Goal: Task Accomplishment & Management: Manage account settings

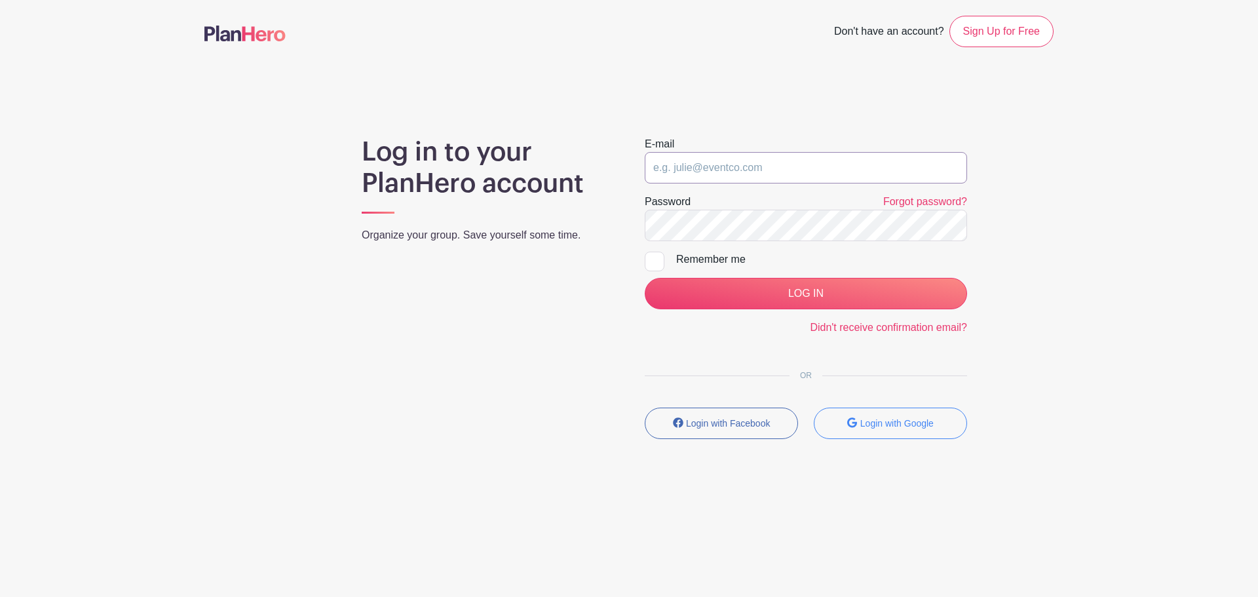
click at [832, 168] on input "email" at bounding box center [806, 167] width 322 height 31
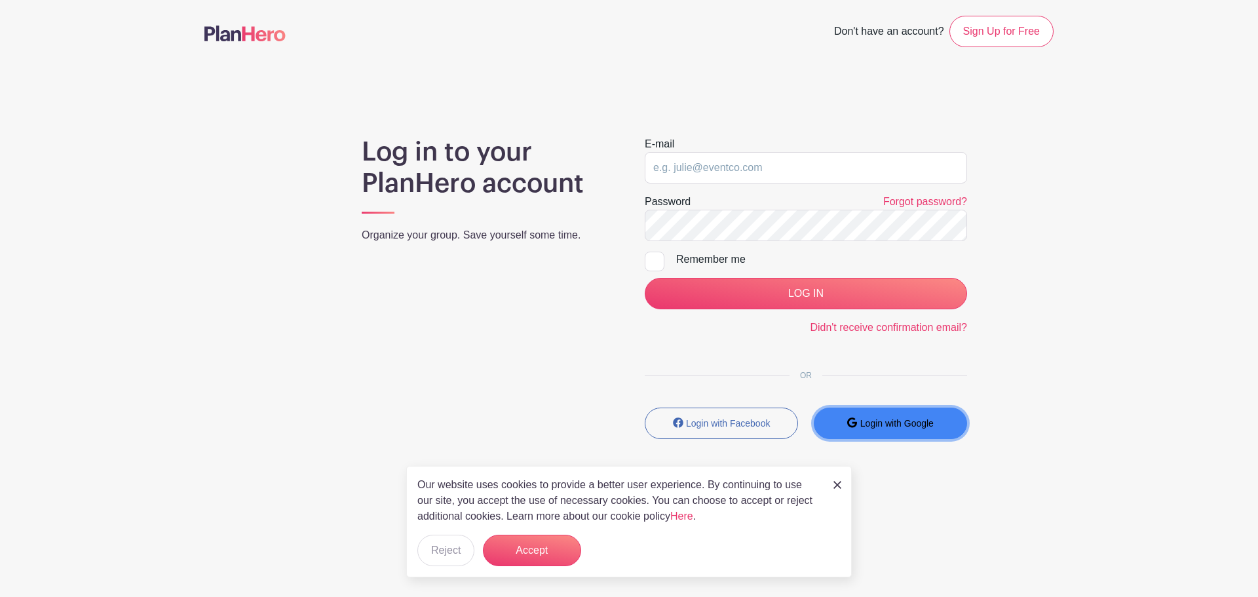
click at [892, 423] on small "Login with Google" at bounding box center [896, 423] width 73 height 10
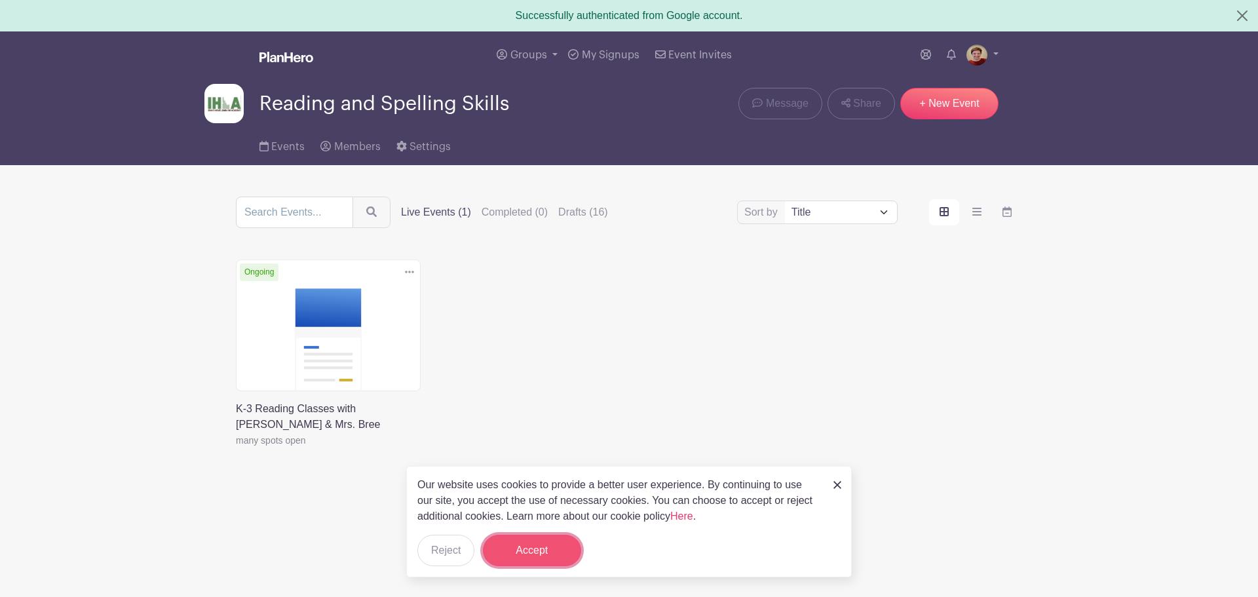
click at [554, 542] on button "Accept" at bounding box center [532, 550] width 98 height 31
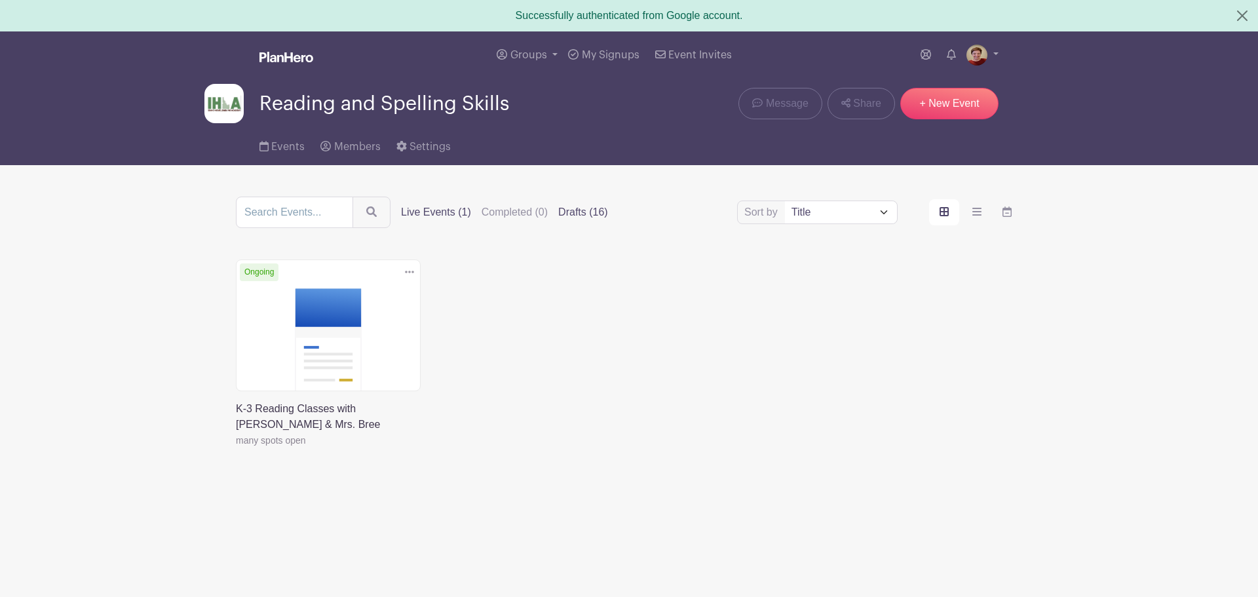
click at [575, 206] on label "Drafts (16)" at bounding box center [583, 212] width 50 height 16
click at [0, 0] on input "Drafts (16)" at bounding box center [0, 0] width 0 height 0
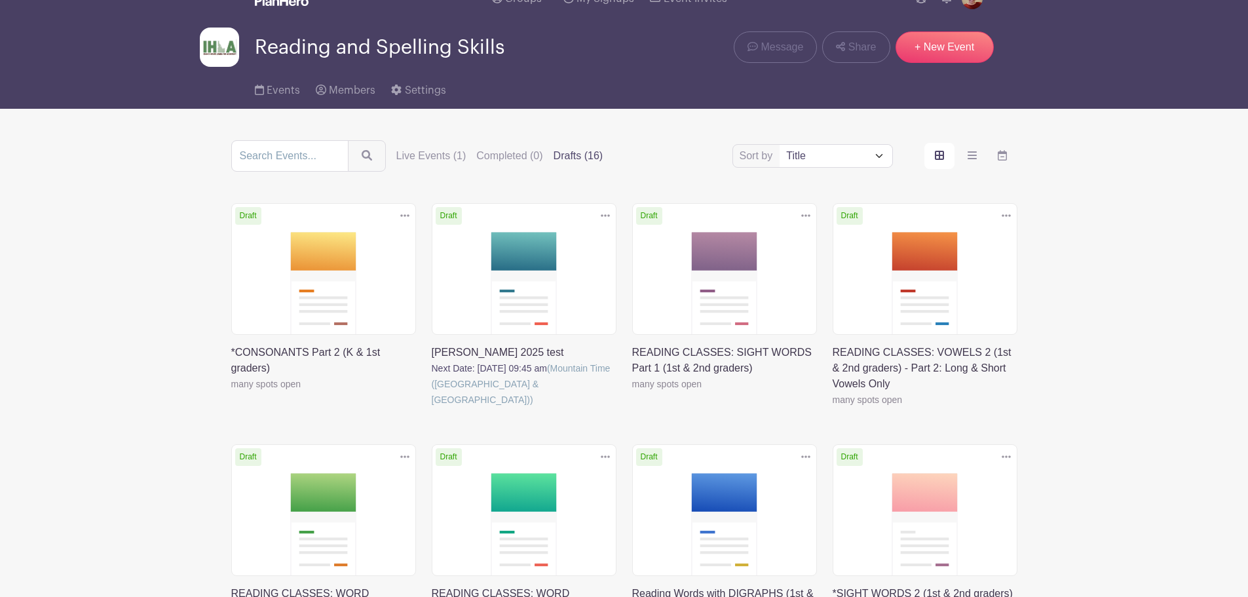
scroll to position [50, 0]
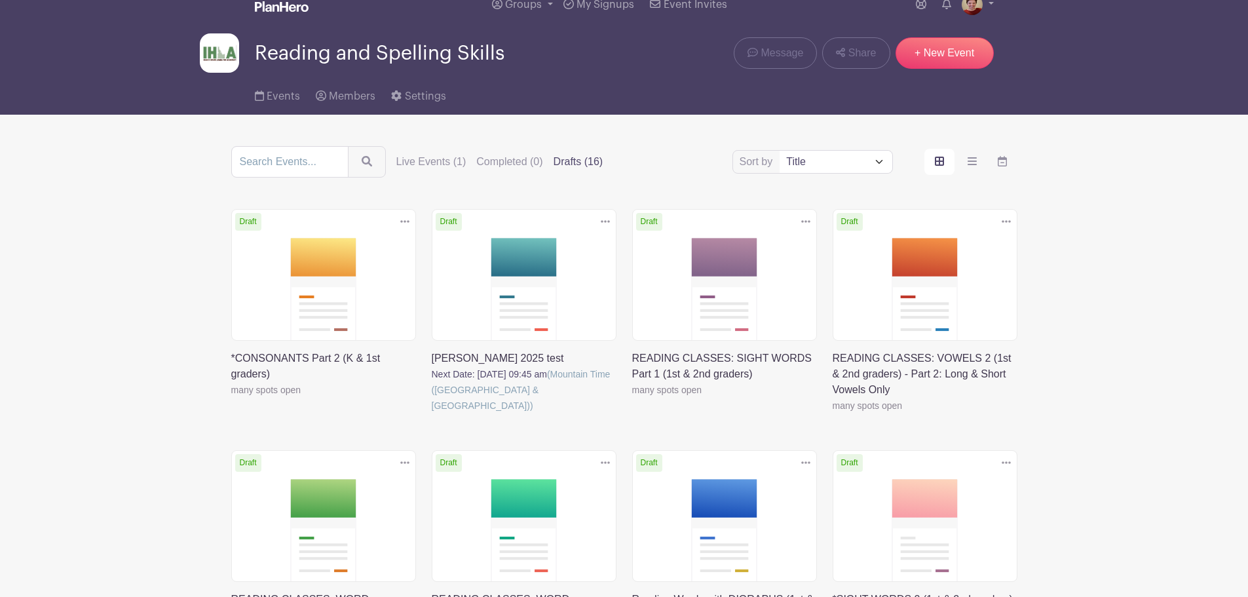
click at [231, 398] on link at bounding box center [231, 398] width 0 height 0
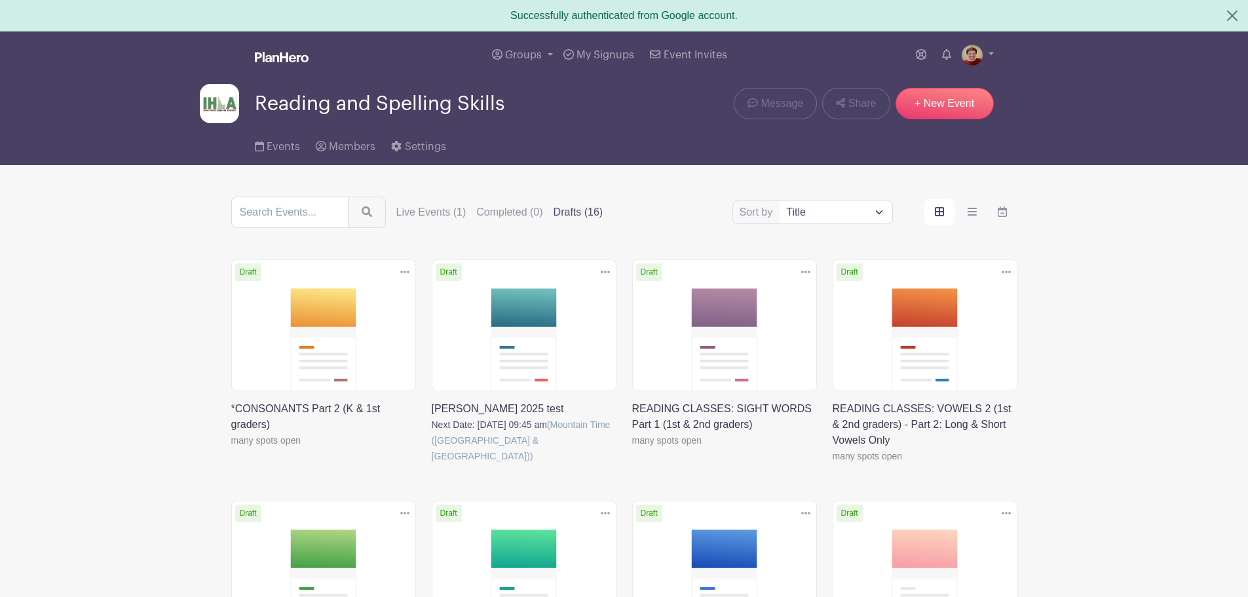
scroll to position [50, 0]
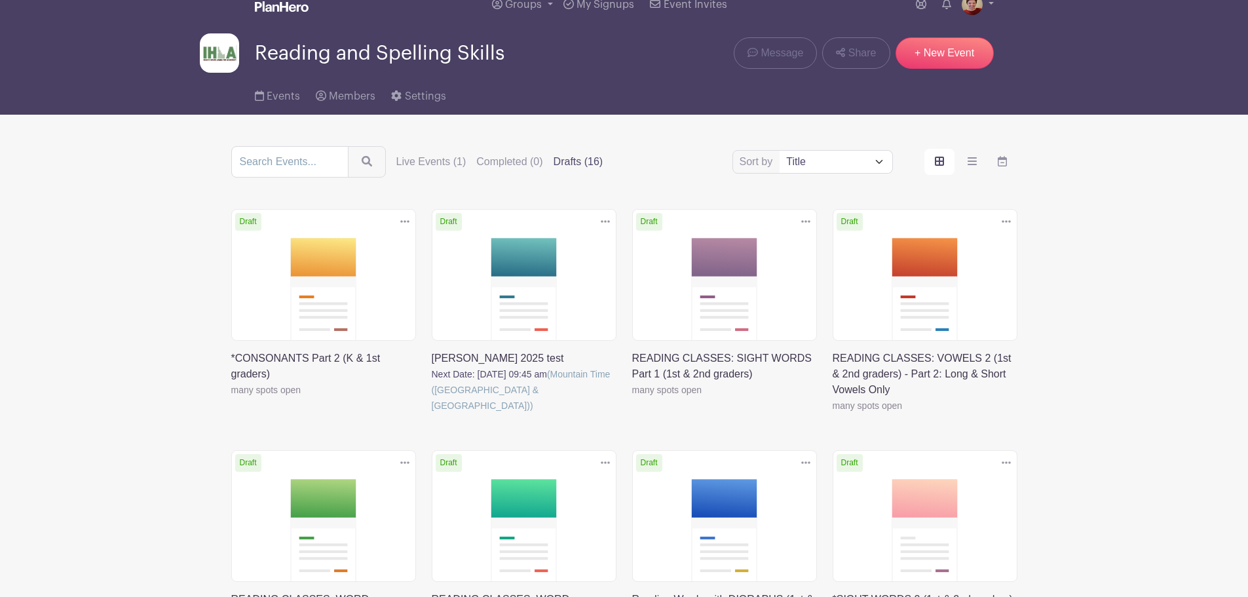
click at [565, 161] on label "Drafts (16)" at bounding box center [579, 162] width 50 height 16
click at [0, 0] on input "Drafts (16)" at bounding box center [0, 0] width 0 height 0
click at [231, 398] on link at bounding box center [231, 398] width 0 height 0
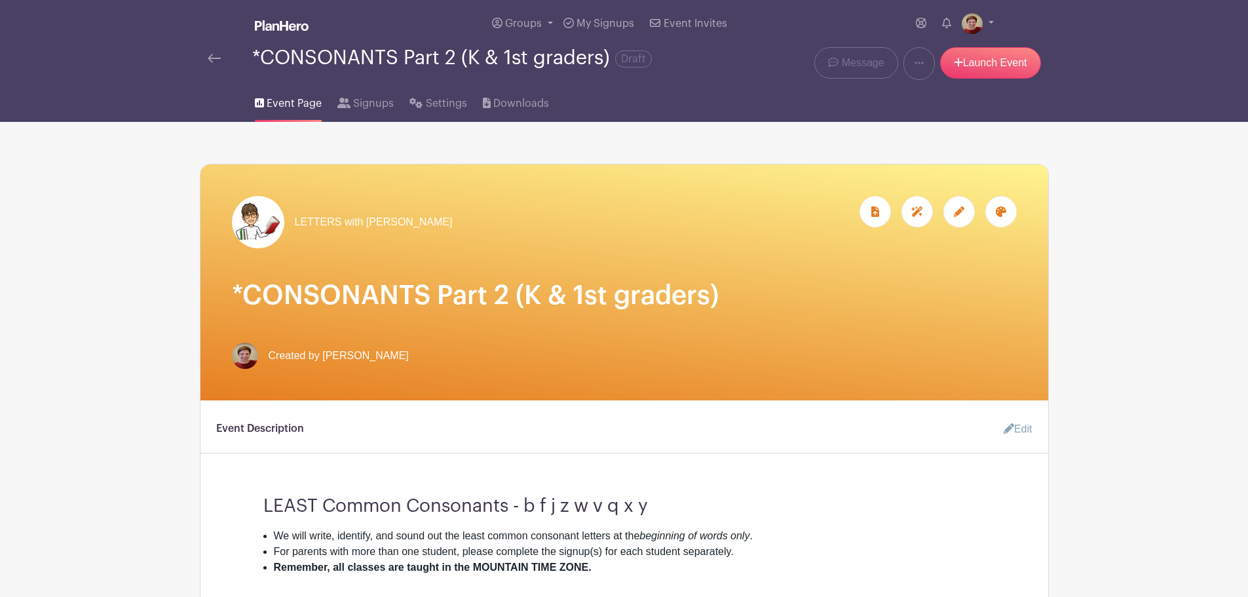
click at [214, 59] on img at bounding box center [214, 58] width 13 height 9
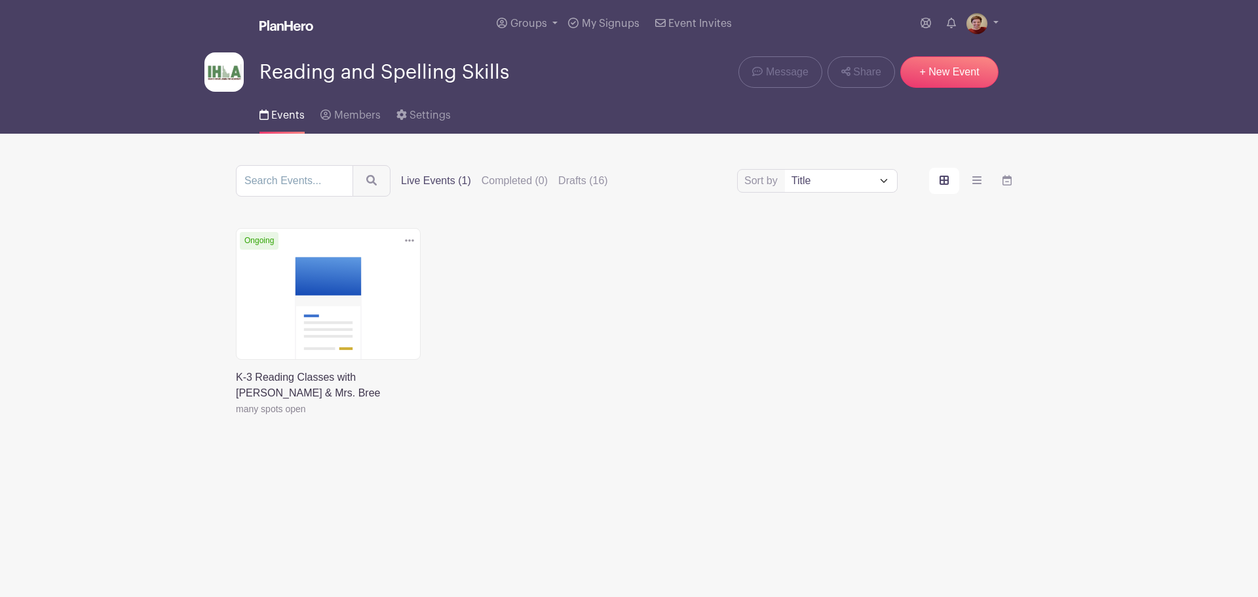
click at [414, 240] on link at bounding box center [410, 241] width 20 height 22
click at [527, 254] on div "Delete Event Are you sure you want to delete this Event? Yes, Delete No, Cancel…" at bounding box center [629, 340] width 802 height 225
click at [570, 183] on label "Drafts (16)" at bounding box center [583, 181] width 50 height 16
click at [0, 0] on input "Drafts (16)" at bounding box center [0, 0] width 0 height 0
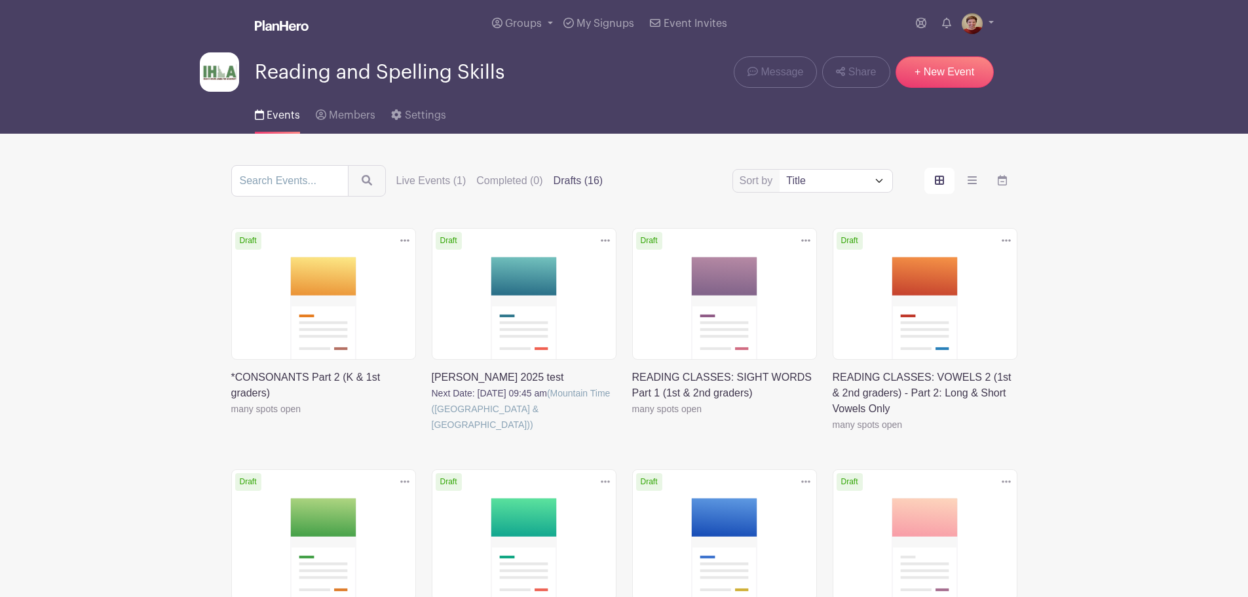
click at [402, 241] on icon at bounding box center [404, 240] width 9 height 3
click at [231, 417] on link at bounding box center [231, 417] width 0 height 0
